Goal: Information Seeking & Learning: Stay updated

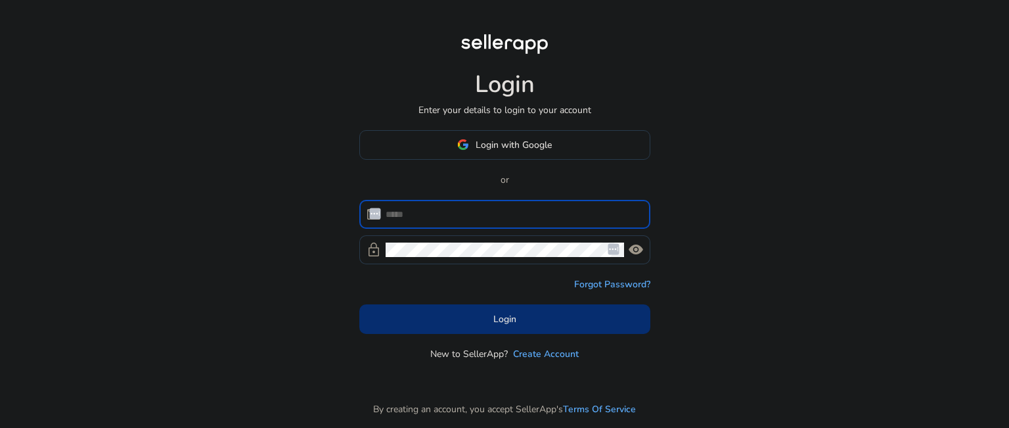
type input "**********"
click at [525, 322] on span at bounding box center [504, 319] width 291 height 32
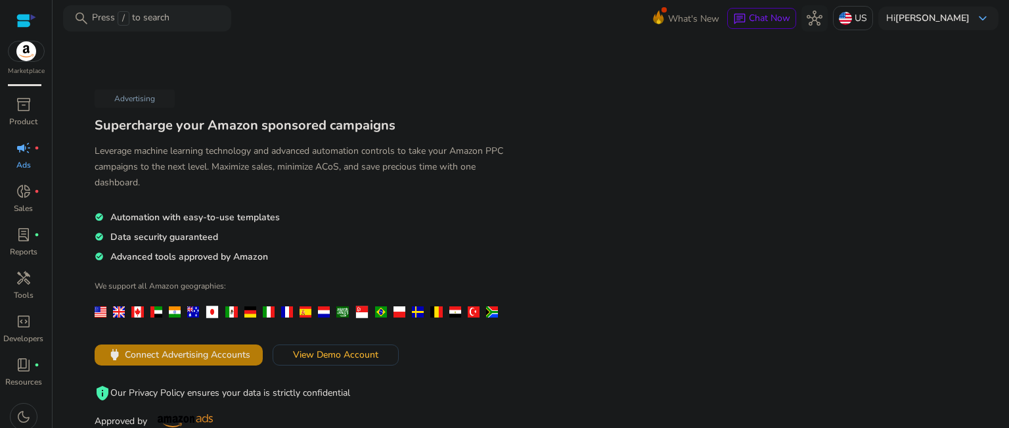
click at [21, 62] on div "Marketplace" at bounding box center [26, 38] width 52 height 76
click at [22, 63] on div "Marketplace" at bounding box center [26, 38] width 52 height 76
click at [35, 56] on img at bounding box center [26, 51] width 35 height 20
click at [706, 23] on span "What's New" at bounding box center [693, 18] width 51 height 23
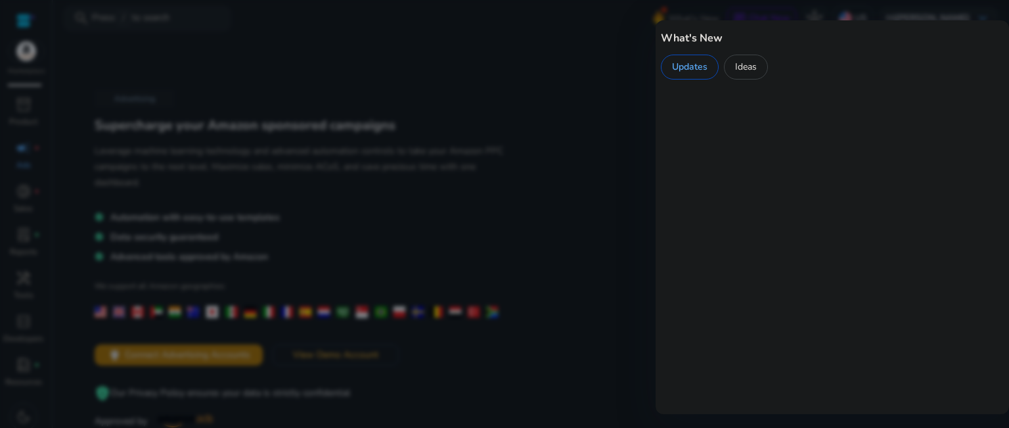
click at [706, 22] on div "What's New Updates Ideas" at bounding box center [832, 217] width 353 height 394
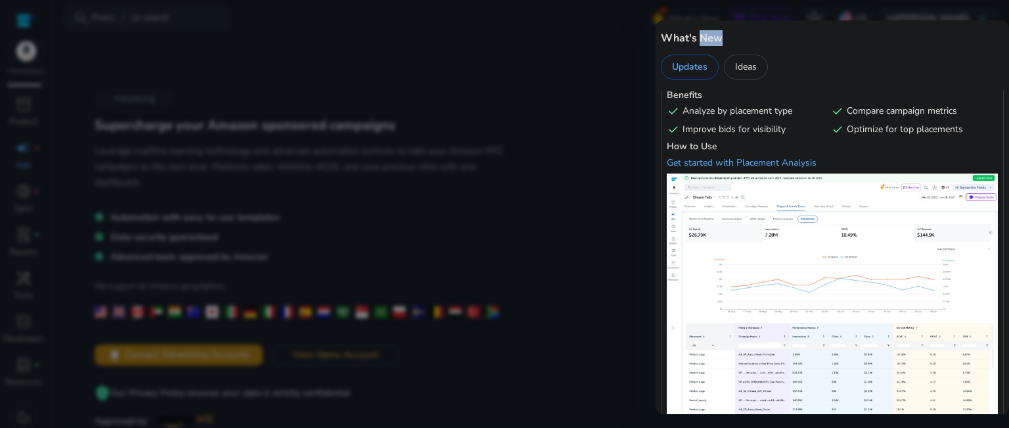
scroll to position [263, 0]
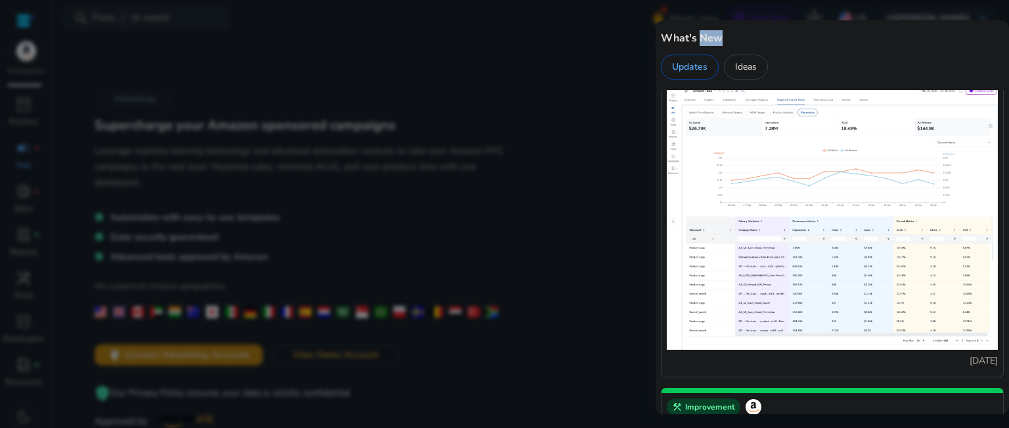
click at [720, 185] on img at bounding box center [832, 208] width 331 height 283
click at [715, 183] on img at bounding box center [832, 208] width 331 height 283
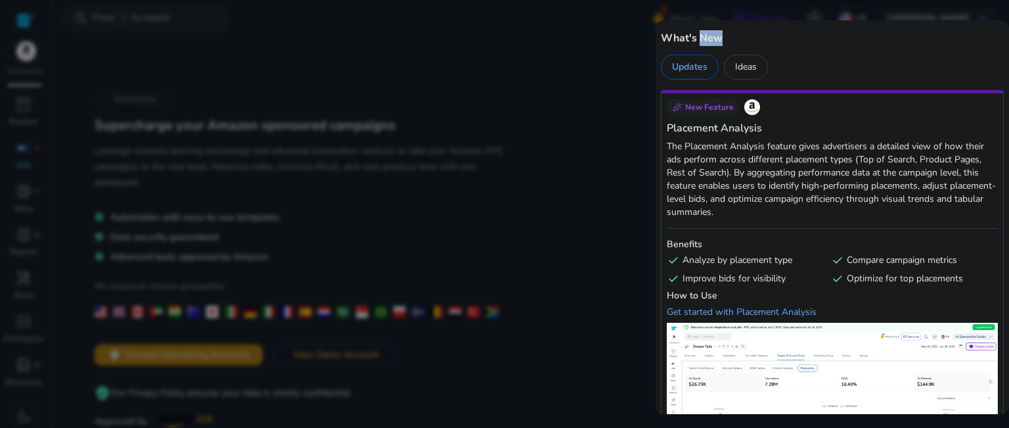
scroll to position [0, 0]
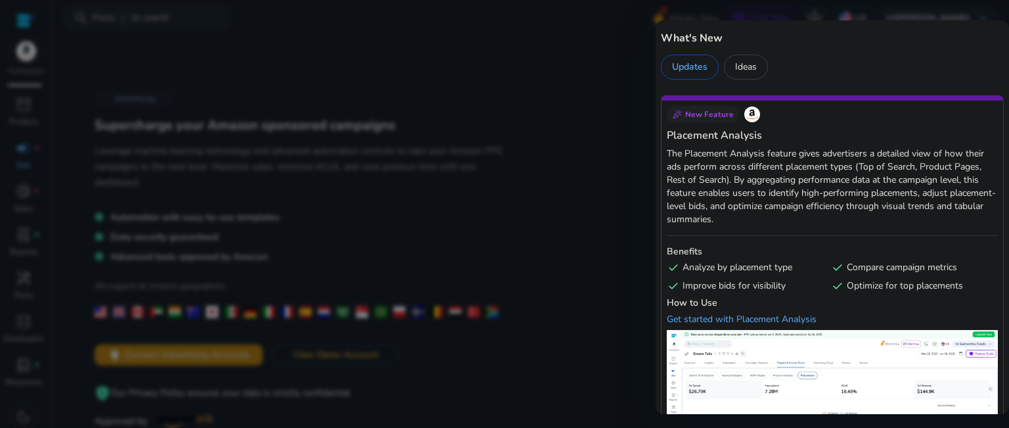
drag, startPoint x: 671, startPoint y: 149, endPoint x: 1008, endPoint y: 231, distance: 346.9
click at [1008, 231] on div "celebration New Feature Placement Analysis The Placement Analysis feature gives…" at bounding box center [832, 251] width 353 height 323
copy p "The Placement Analysis feature gives advertisers a detailed view of how their a…"
